Goal: Task Accomplishment & Management: Manage account settings

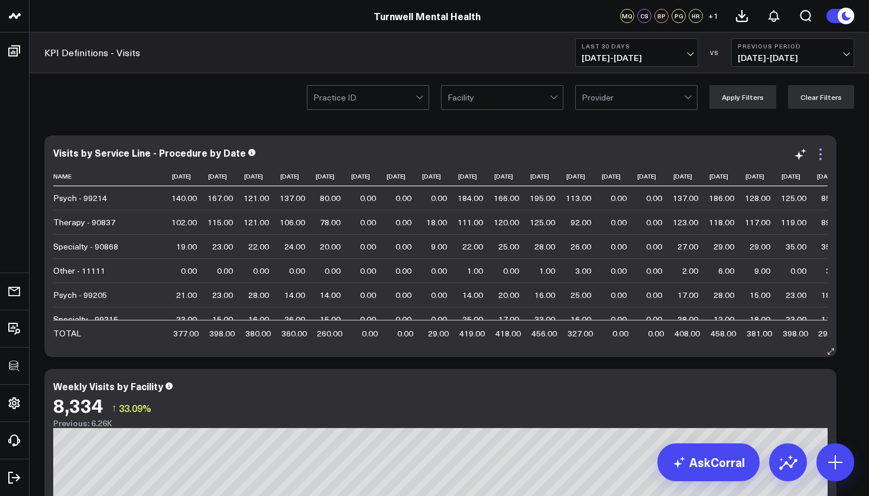
click at [826, 147] on icon at bounding box center [820, 154] width 14 height 14
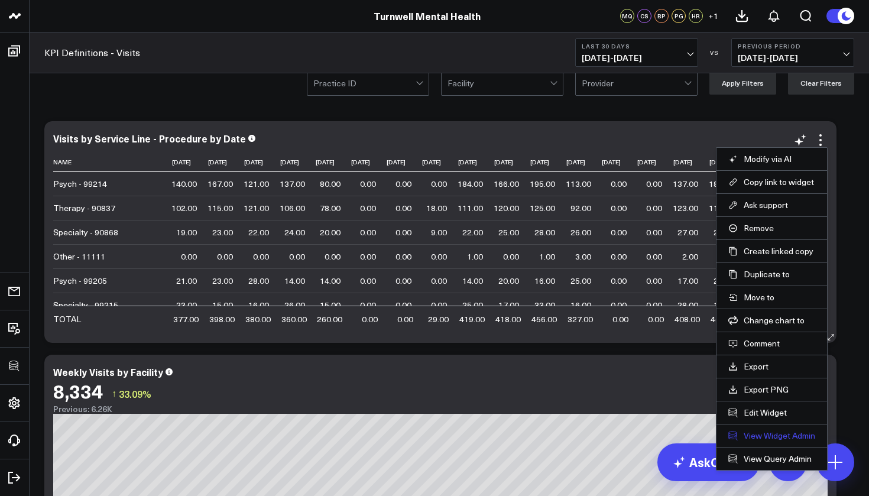
click at [771, 435] on link "View Widget Admin" at bounding box center [771, 435] width 87 height 11
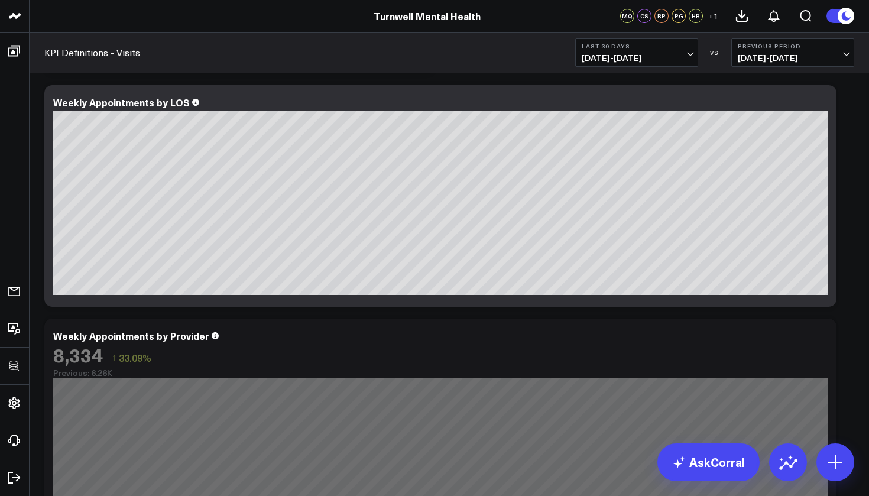
scroll to position [751, 0]
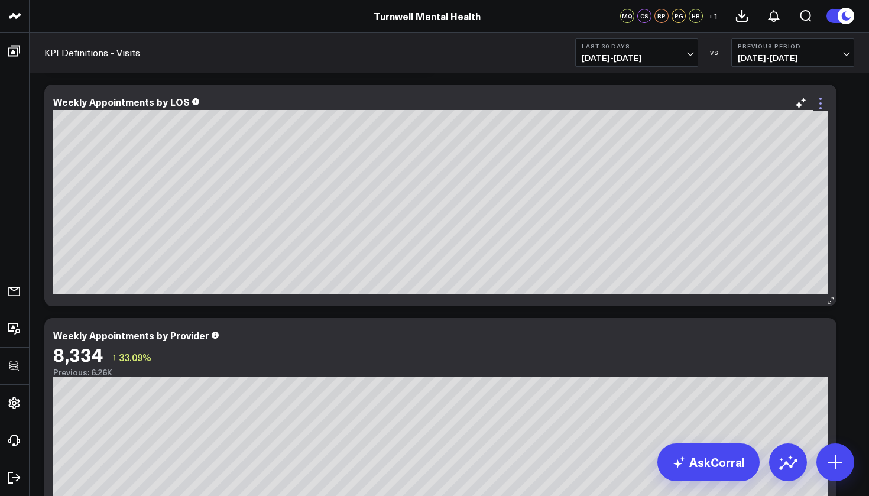
click at [823, 105] on icon at bounding box center [820, 103] width 14 height 14
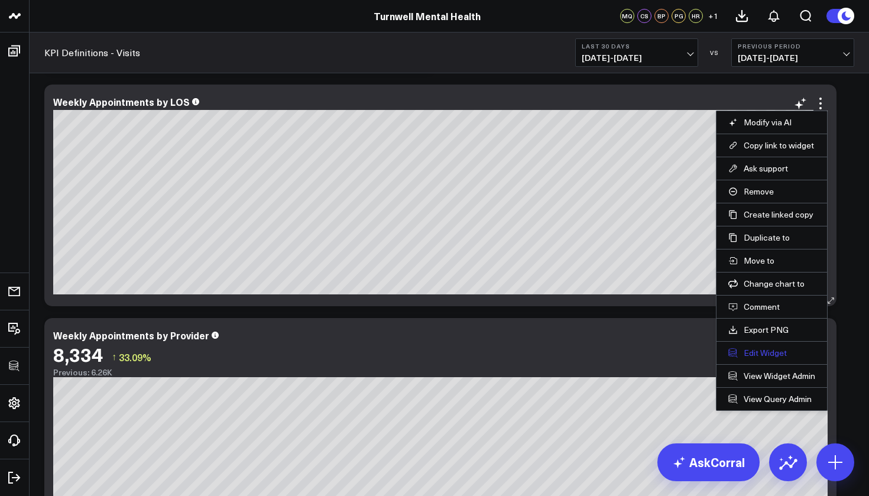
click at [767, 353] on button "Edit Widget" at bounding box center [771, 353] width 87 height 11
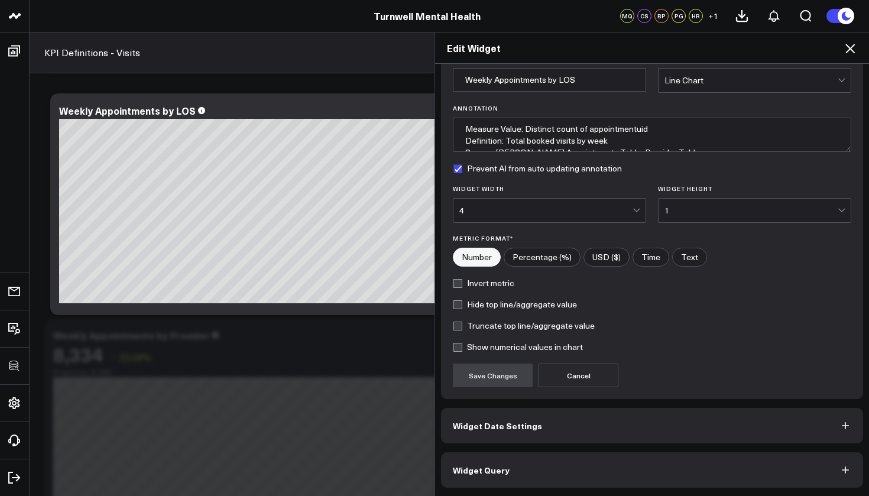
scroll to position [53, 0]
click at [618, 431] on button "Widget Date Settings" at bounding box center [652, 425] width 422 height 35
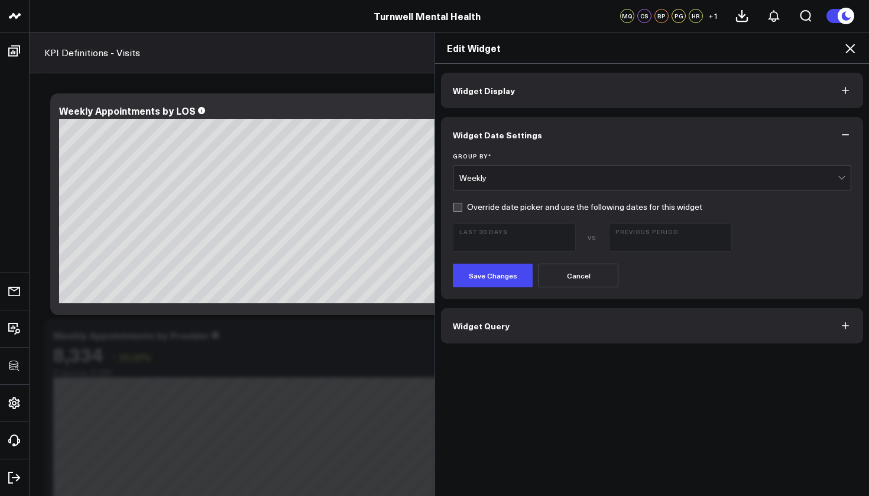
scroll to position [780, 0]
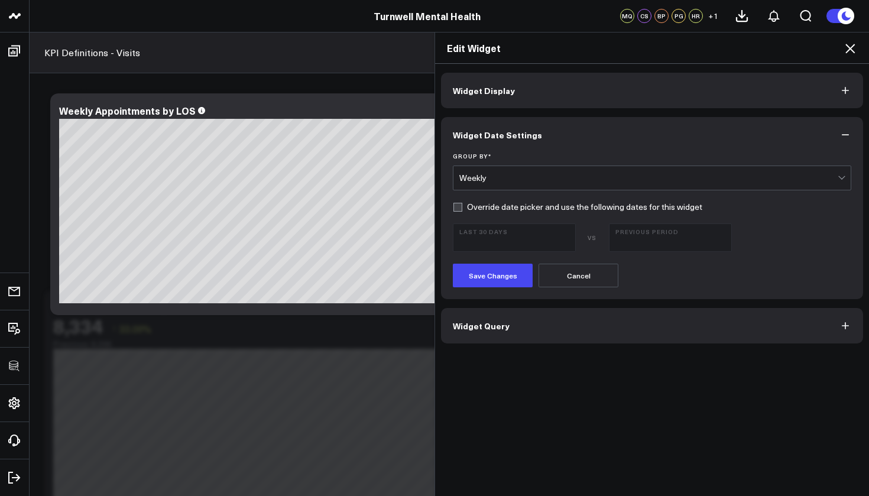
click at [661, 324] on button "Widget Query" at bounding box center [652, 325] width 422 height 35
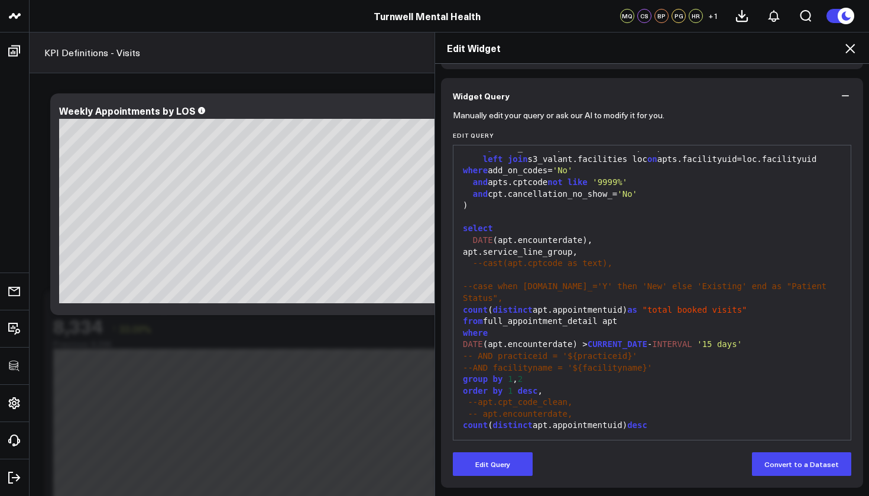
scroll to position [83, 0]
click at [515, 465] on button "Edit Query" at bounding box center [493, 464] width 80 height 24
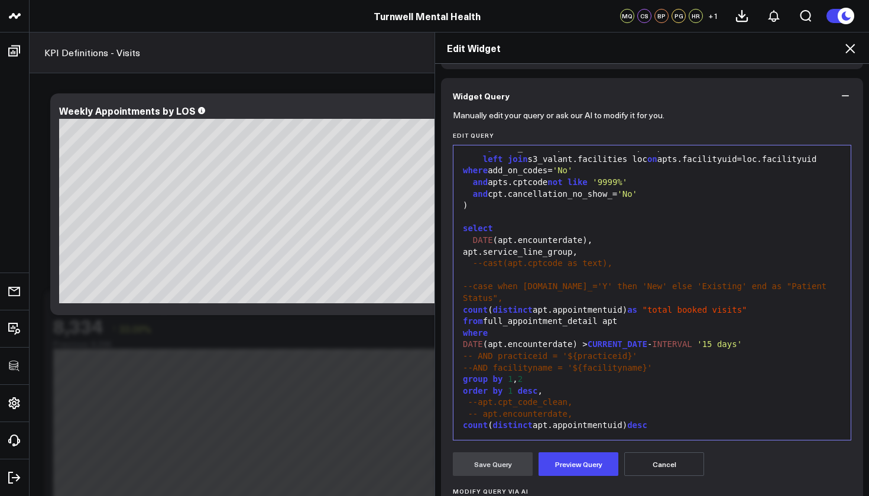
click at [573, 258] on div "apt.service_line_group," at bounding box center [651, 252] width 385 height 12
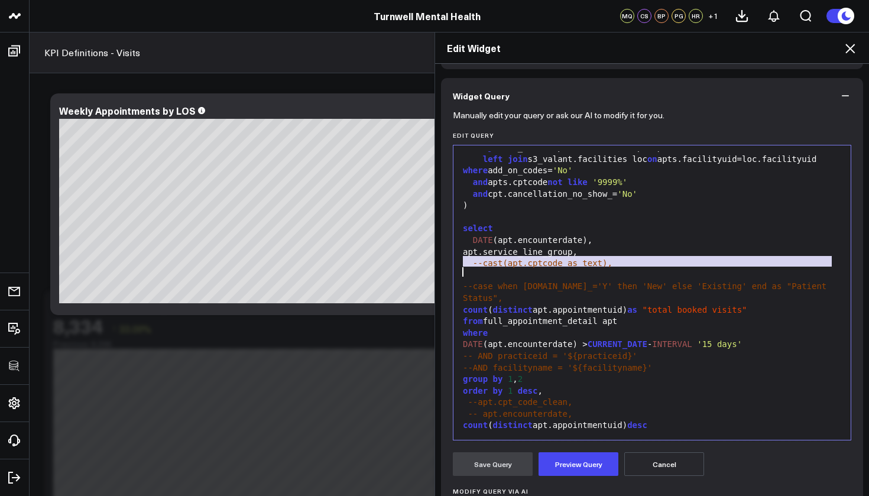
copy div "apt.service_line_group,"
click at [594, 258] on div "apt.service_line_group," at bounding box center [651, 252] width 385 height 12
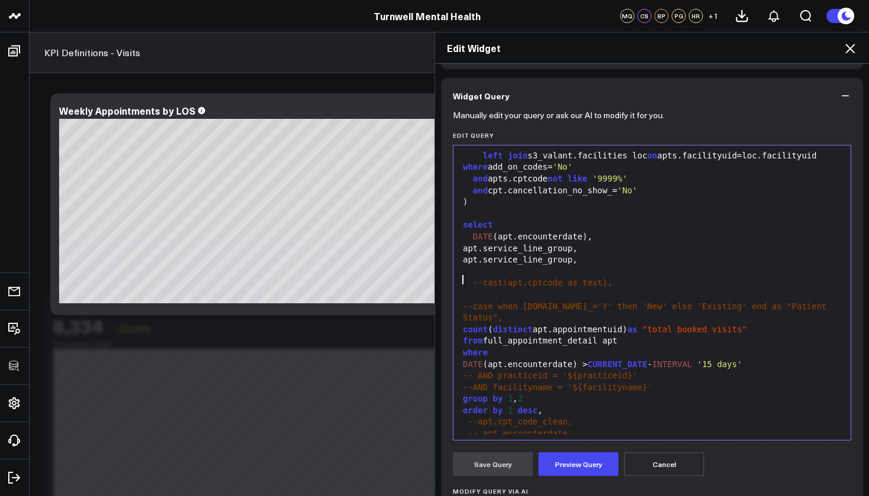
click at [465, 255] on div "apt.service_line_group," at bounding box center [651, 249] width 385 height 12
click at [582, 266] on div "apt.service_line_group," at bounding box center [651, 260] width 385 height 12
click at [605, 465] on button "Preview Query" at bounding box center [578, 464] width 80 height 24
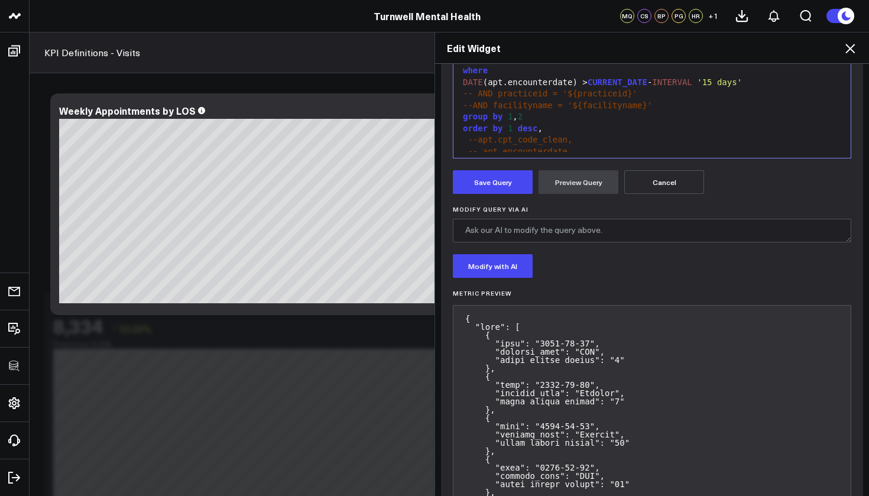
scroll to position [367, 0]
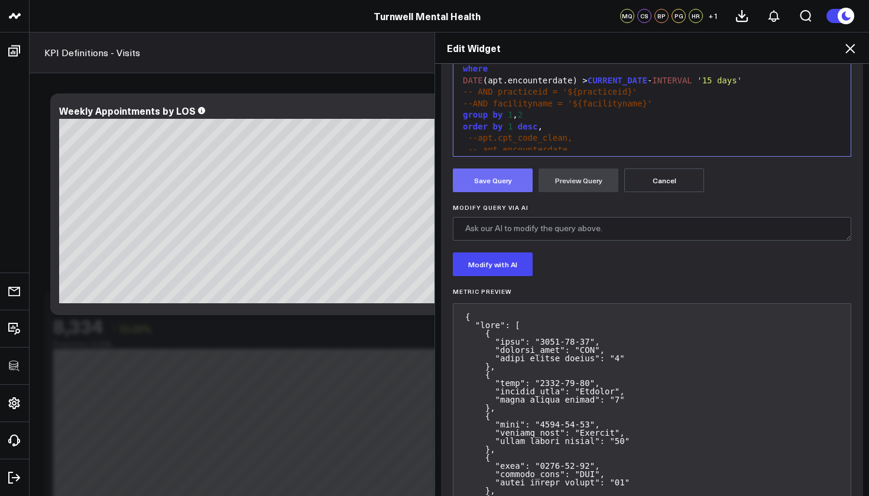
click at [524, 180] on button "Save Query" at bounding box center [493, 180] width 80 height 24
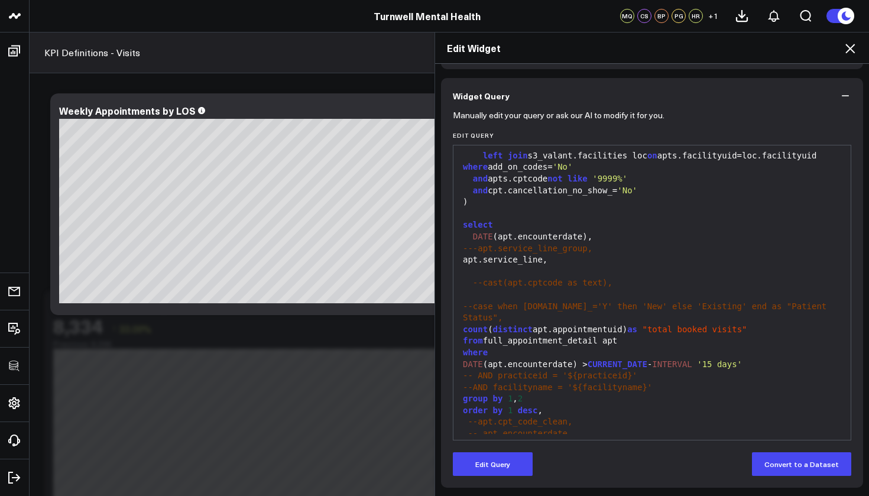
scroll to position [83, 0]
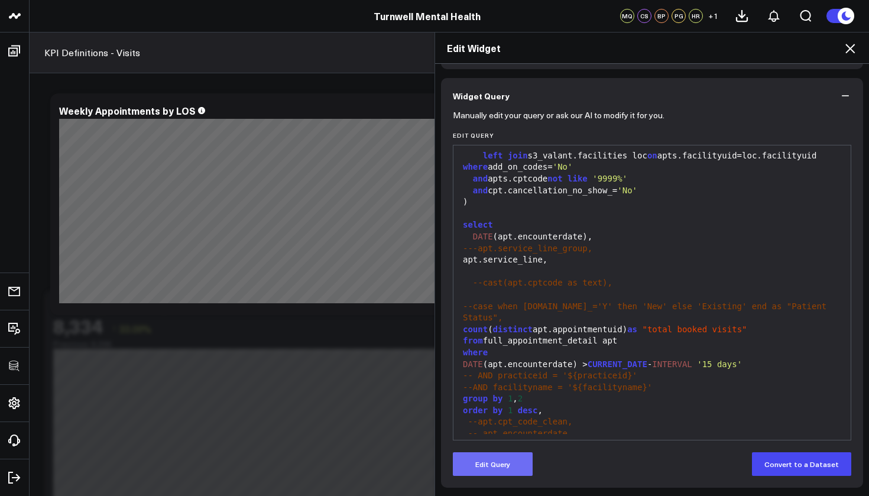
click at [520, 474] on button "Edit Query" at bounding box center [493, 464] width 80 height 24
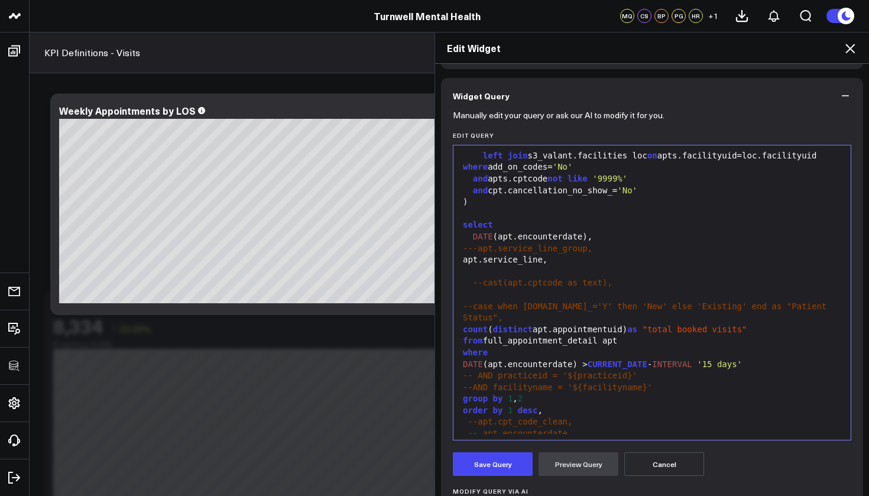
scroll to position [374, 0]
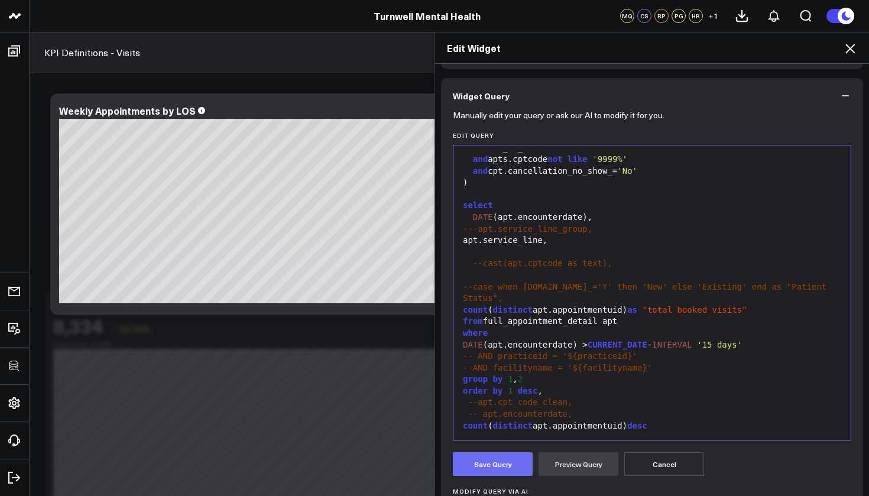
click at [508, 460] on button "Save Query" at bounding box center [493, 464] width 80 height 24
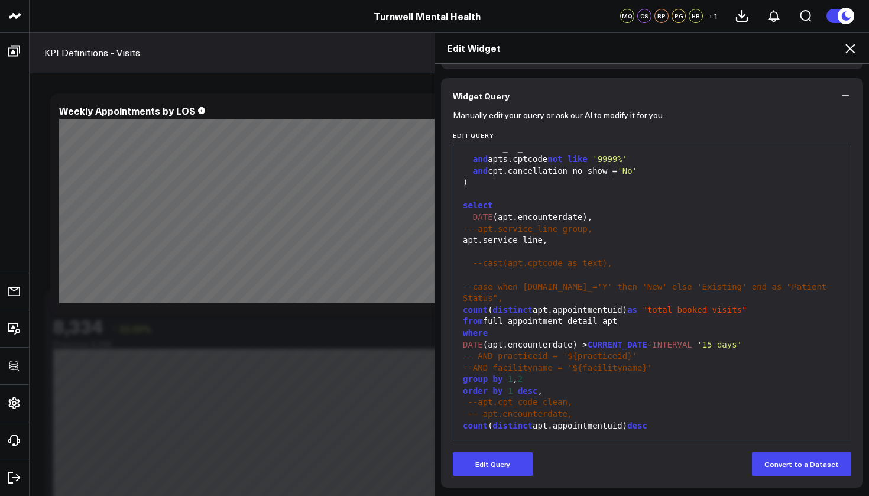
click at [853, 46] on icon at bounding box center [849, 48] width 9 height 9
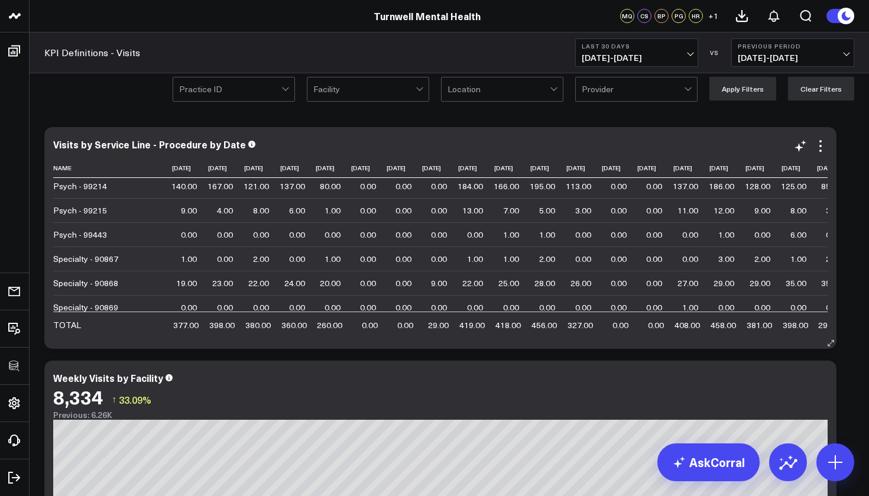
scroll to position [295, 0]
click at [823, 148] on icon at bounding box center [820, 146] width 14 height 14
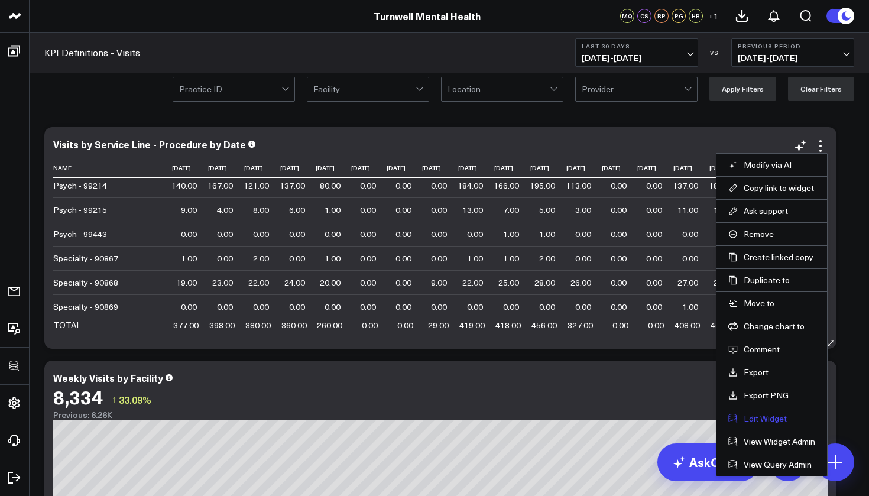
click at [770, 415] on button "Edit Widget" at bounding box center [771, 418] width 87 height 11
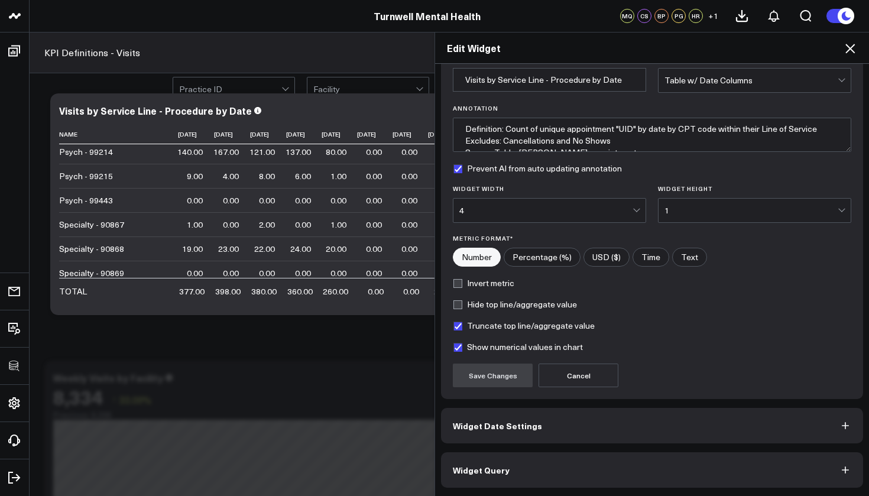
scroll to position [53, 0]
click at [556, 430] on button "Widget Date Settings" at bounding box center [652, 425] width 422 height 35
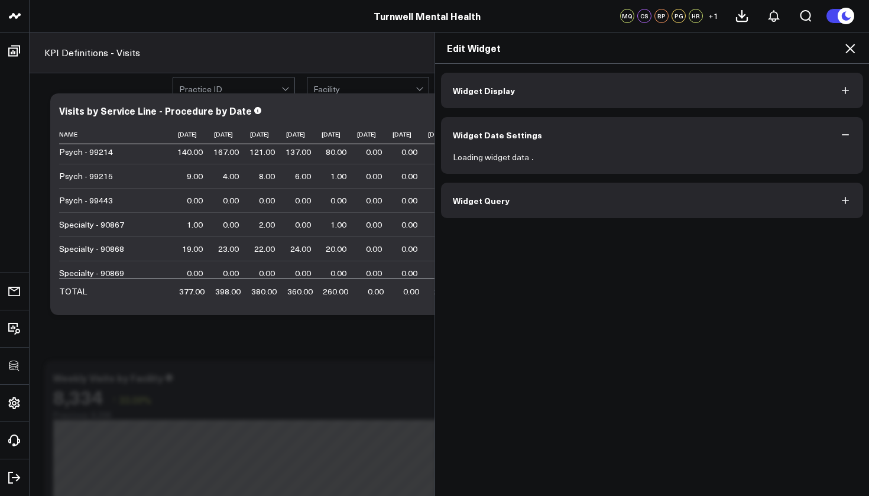
scroll to position [0, 0]
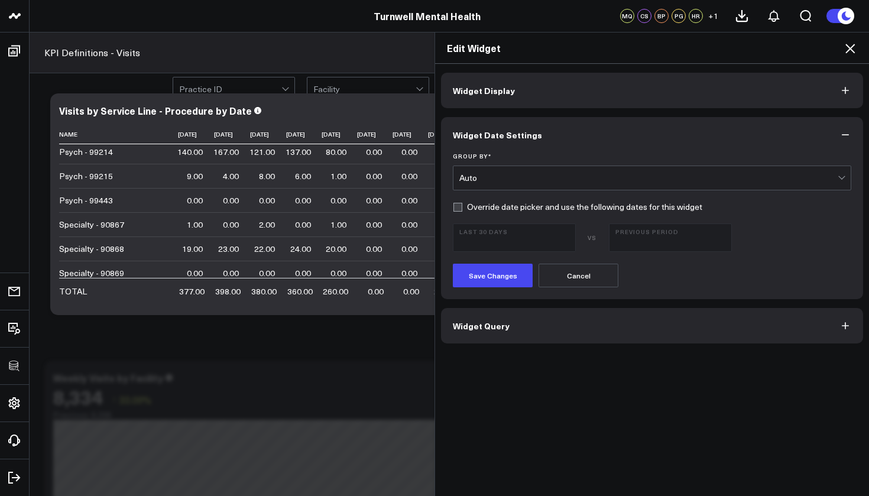
click at [577, 187] on div "Auto" at bounding box center [648, 178] width 378 height 24
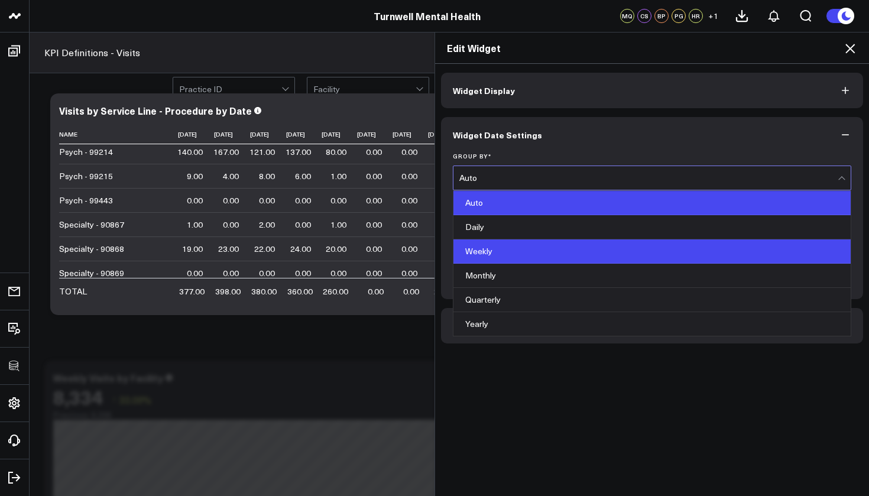
click at [522, 256] on div "Weekly" at bounding box center [651, 251] width 397 height 24
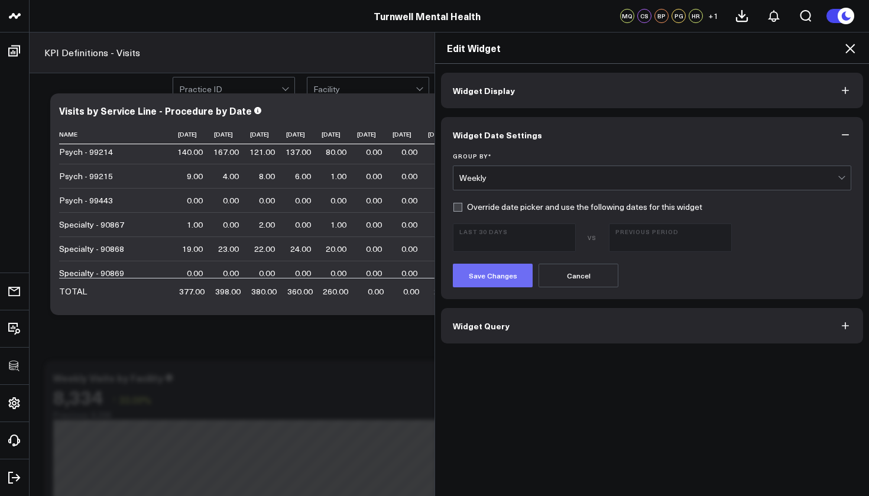
click at [509, 280] on button "Save Changes" at bounding box center [493, 276] width 80 height 24
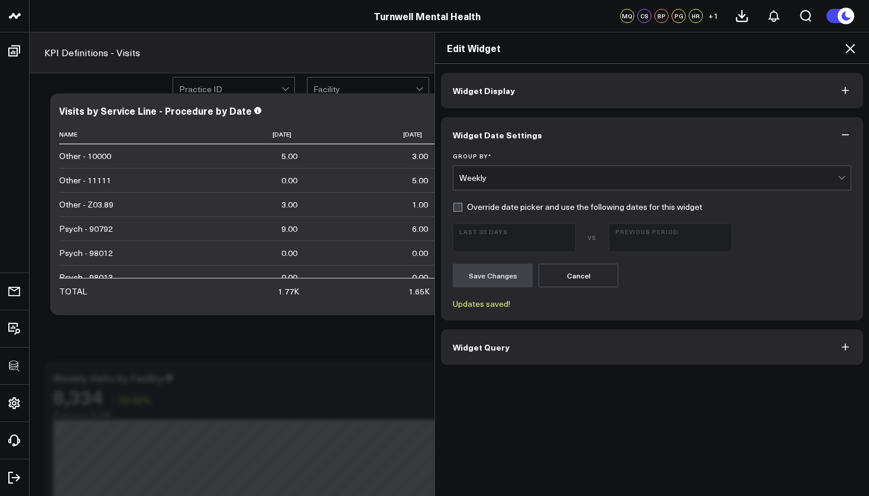
click at [852, 48] on icon at bounding box center [850, 48] width 14 height 14
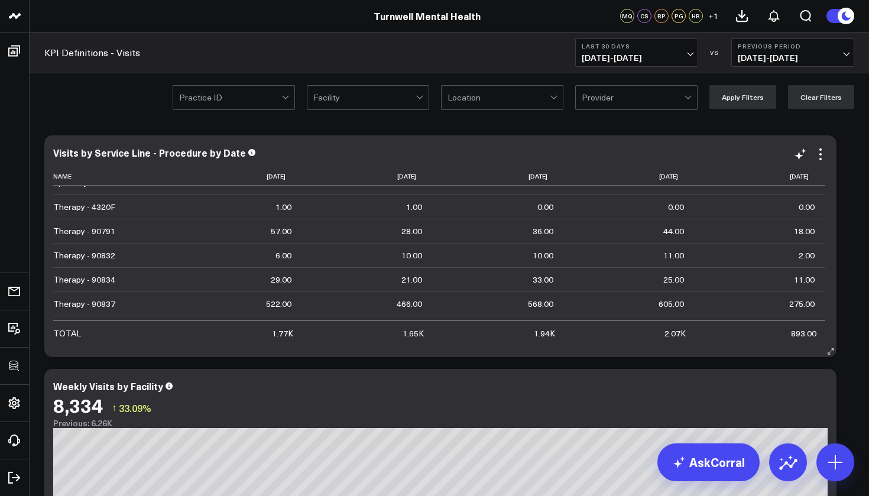
scroll to position [716, 0]
